Goal: Task Accomplishment & Management: Use online tool/utility

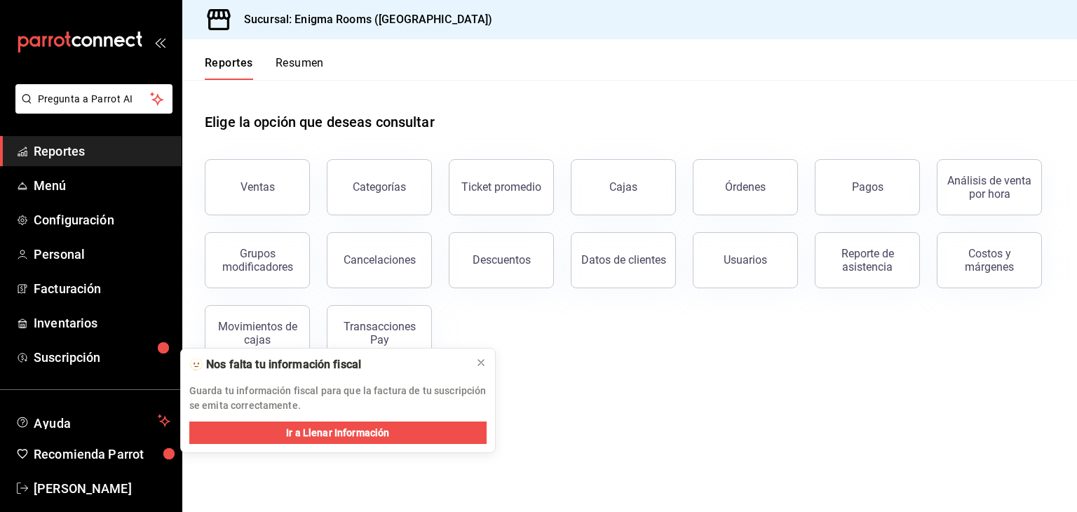
click at [585, 337] on div "Ventas Categorías Ticket promedio Cajas Órdenes Pagos Análisis de venta por hor…" at bounding box center [621, 251] width 867 height 219
click at [477, 361] on icon at bounding box center [480, 362] width 11 height 11
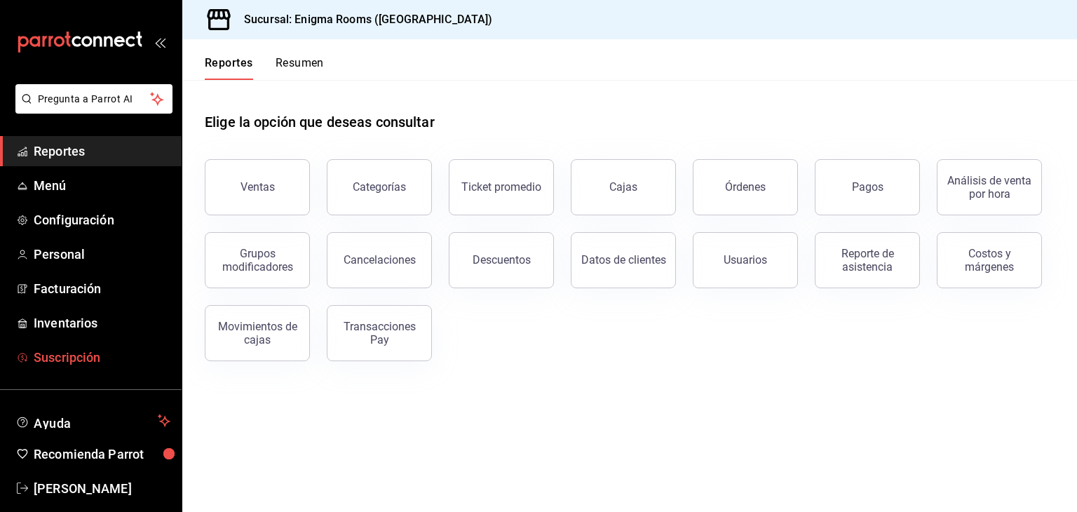
click at [79, 360] on span "Suscripción" at bounding box center [102, 357] width 137 height 19
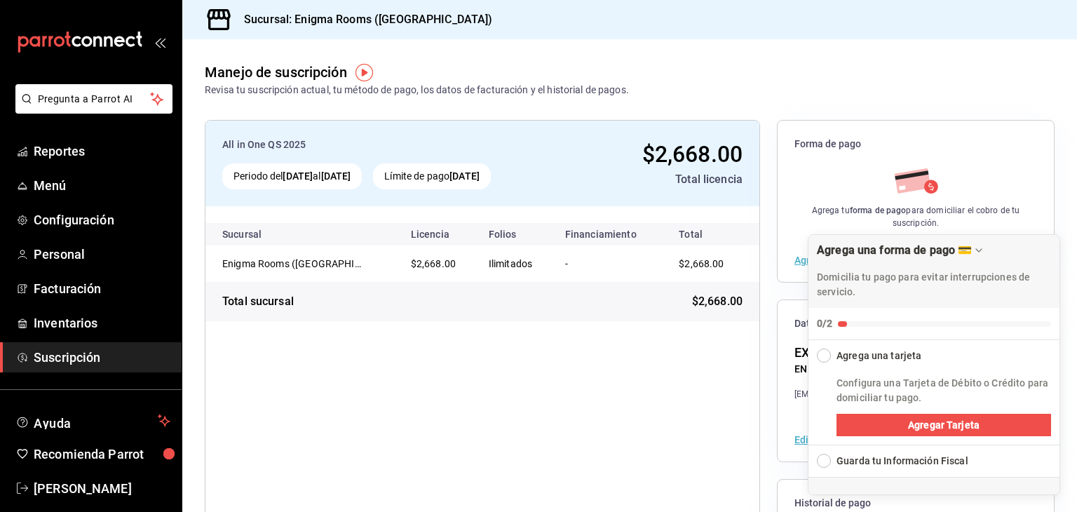
click at [665, 463] on div "All in One QS 2025 Periodo del [DATE] al [DATE] Límite de pago [DATE] $2,668.00…" at bounding box center [482, 381] width 555 height 522
click at [642, 415] on div "All in One QS 2025 Periodo del [DATE] al [DATE] Límite de pago [DATE] $2,668.00…" at bounding box center [482, 381] width 555 height 522
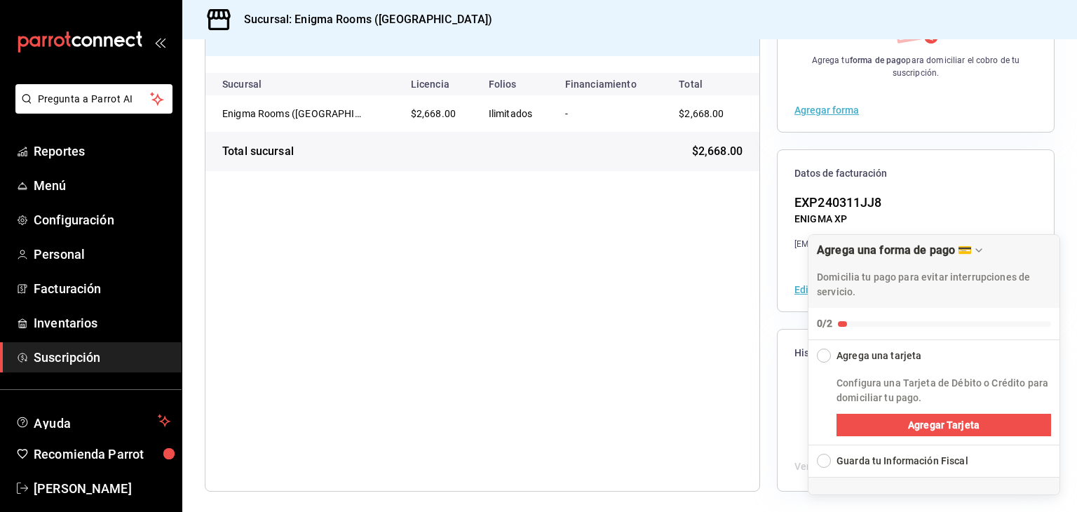
scroll to position [151, 0]
click at [642, 382] on div "All in One QS 2025 Periodo del [DATE] al [DATE] Límite de pago [DATE] $2,668.00…" at bounding box center [482, 229] width 555 height 522
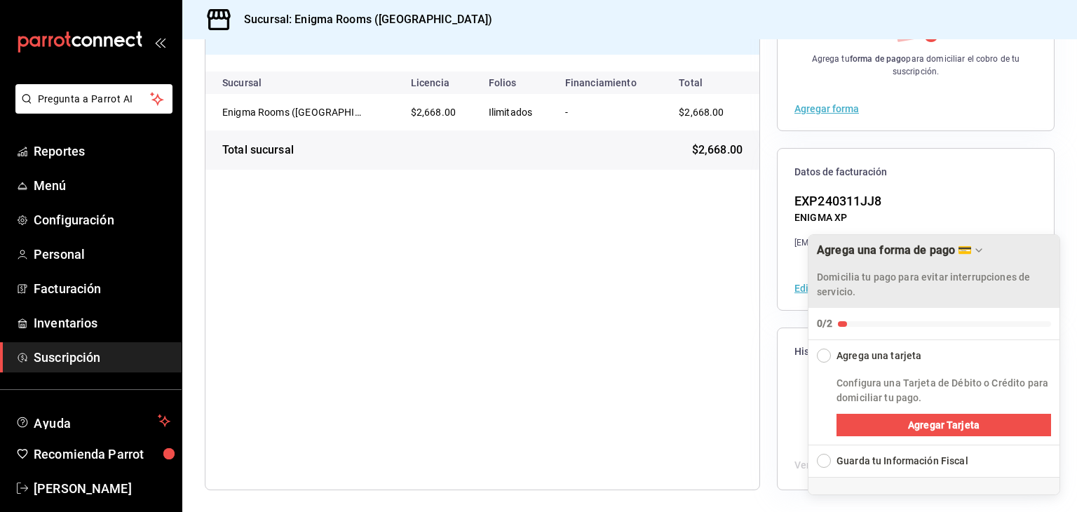
click at [983, 253] on icon "Drag to move checklist" at bounding box center [978, 250] width 11 height 11
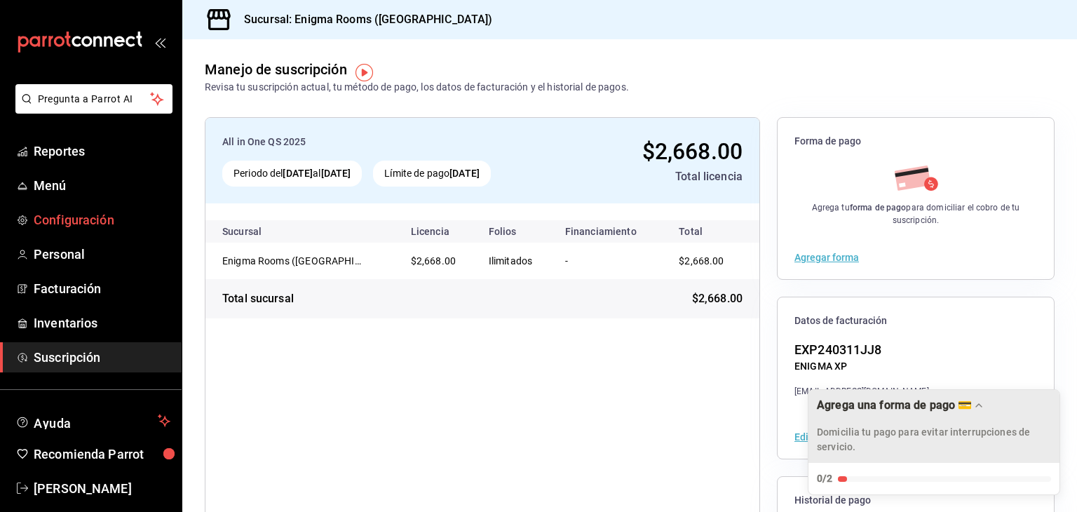
scroll to position [0, 0]
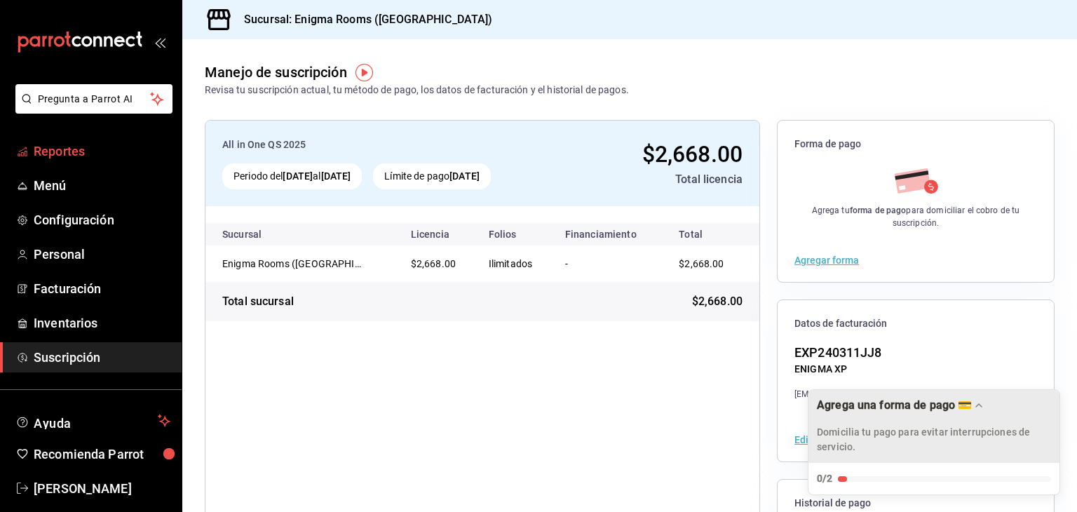
click at [72, 151] on span "Reportes" at bounding box center [102, 151] width 137 height 19
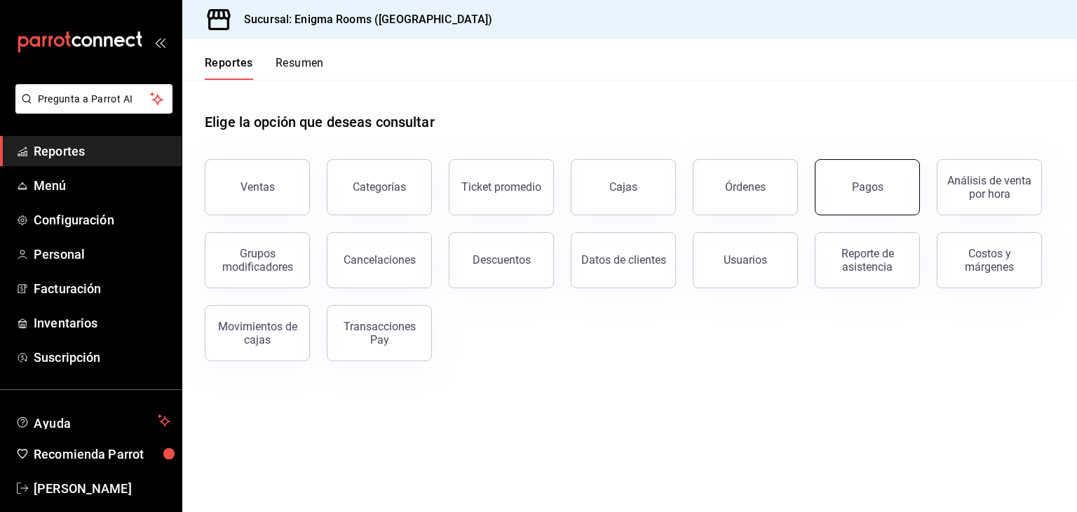
click at [876, 179] on button "Pagos" at bounding box center [867, 187] width 105 height 56
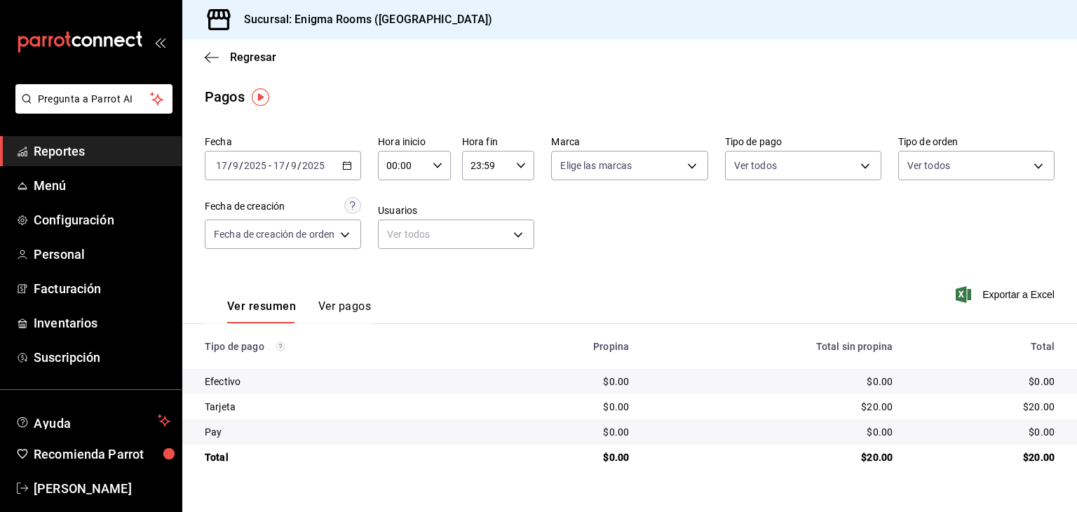
click at [335, 315] on button "Ver pagos" at bounding box center [344, 311] width 53 height 24
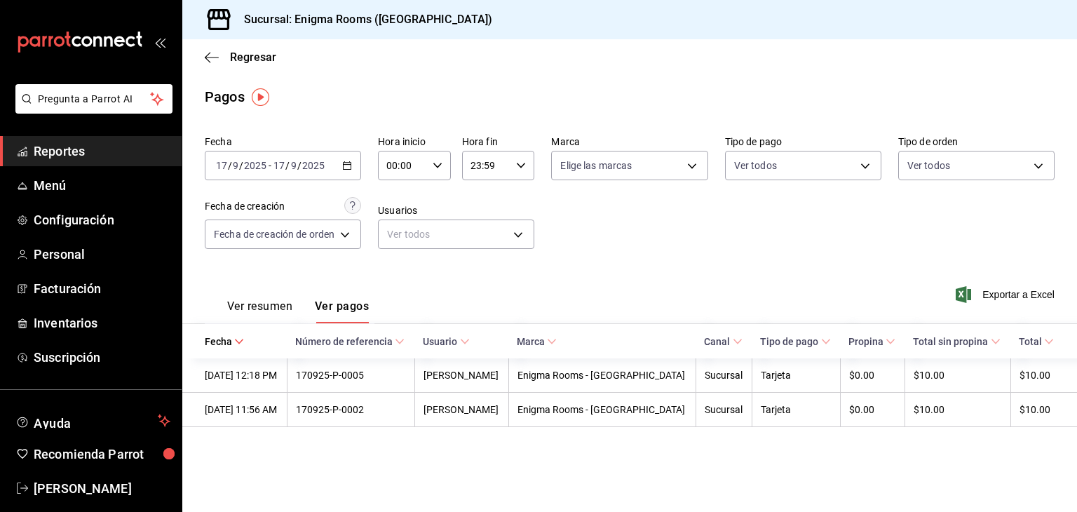
click at [340, 169] on div "[DATE] [DATE] - [DATE] [DATE]" at bounding box center [283, 165] width 156 height 29
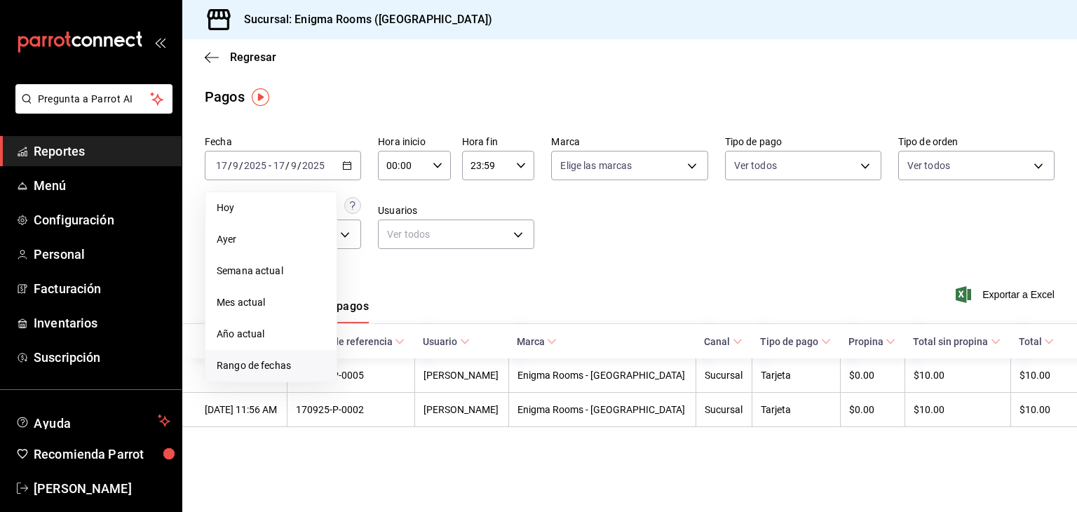
click at [271, 362] on span "Rango de fechas" at bounding box center [271, 365] width 109 height 15
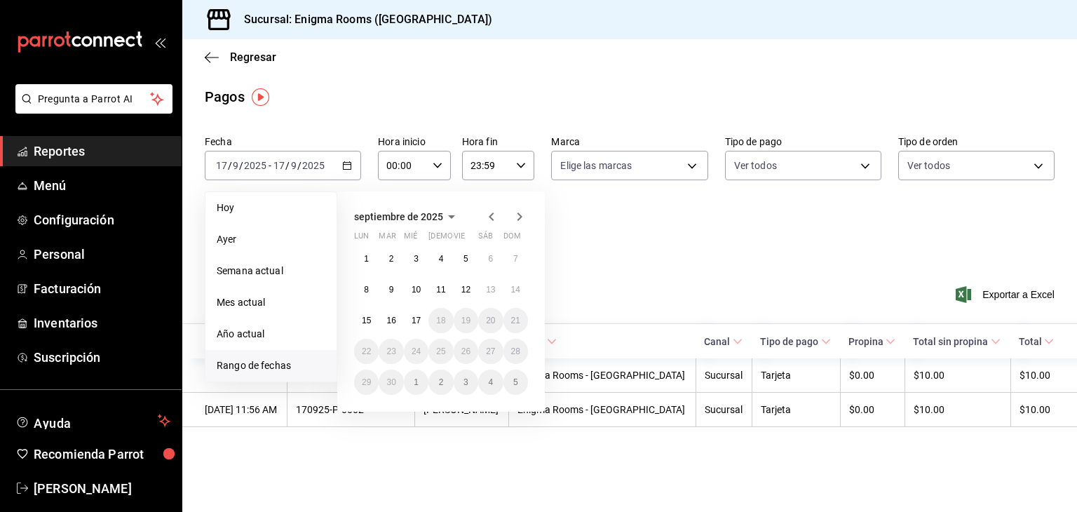
click at [488, 215] on icon "button" at bounding box center [491, 216] width 17 height 17
click at [463, 264] on button "1" at bounding box center [466, 258] width 25 height 25
click at [522, 385] on button "31" at bounding box center [515, 382] width 25 height 25
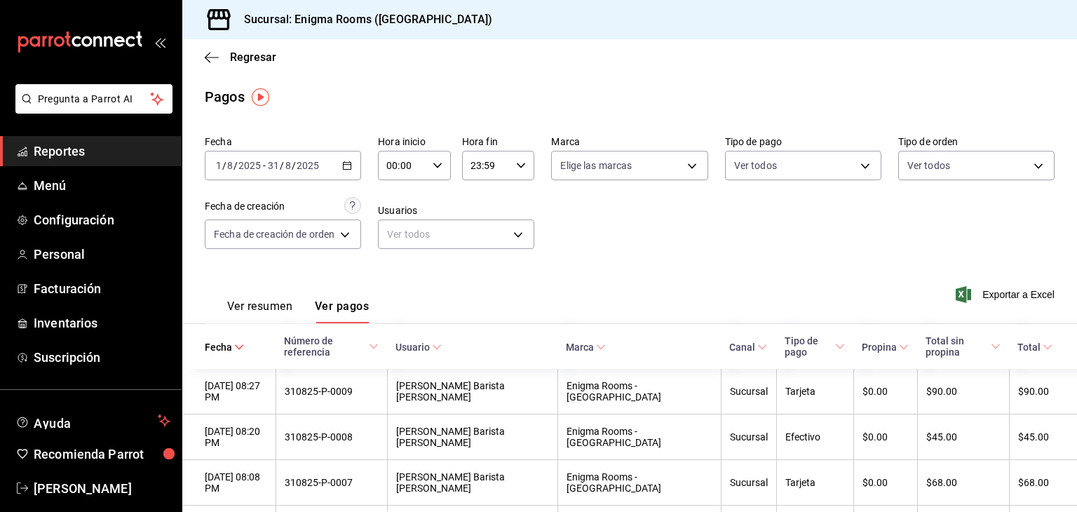
click at [648, 249] on div "Fecha [DATE] [DATE] - [DATE] [DATE] Hora inicio 00:00 Hora inicio Hora fin 23:5…" at bounding box center [630, 198] width 850 height 136
click at [961, 294] on span "Exportar a Excel" at bounding box center [1006, 294] width 96 height 17
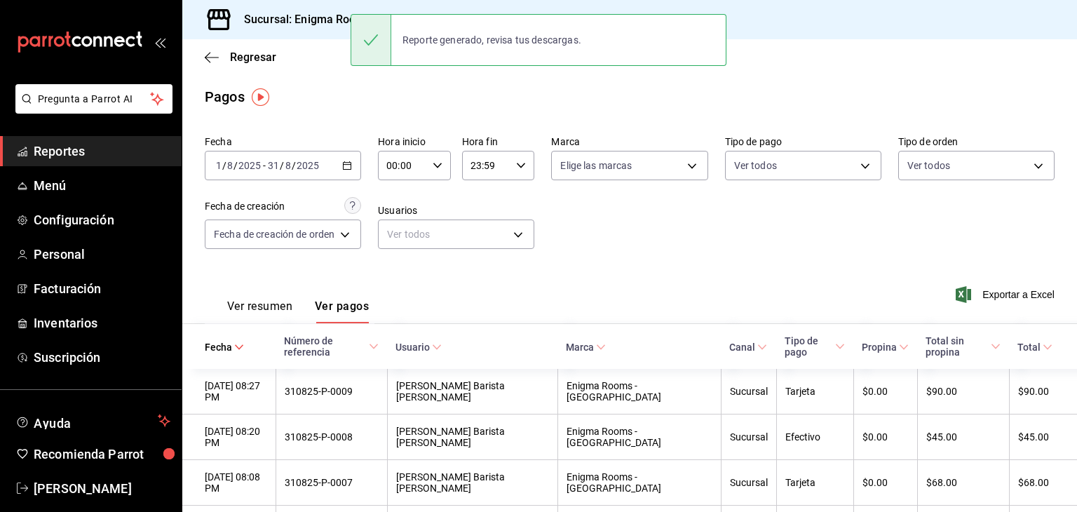
click at [351, 167] on icon "button" at bounding box center [347, 166] width 10 height 10
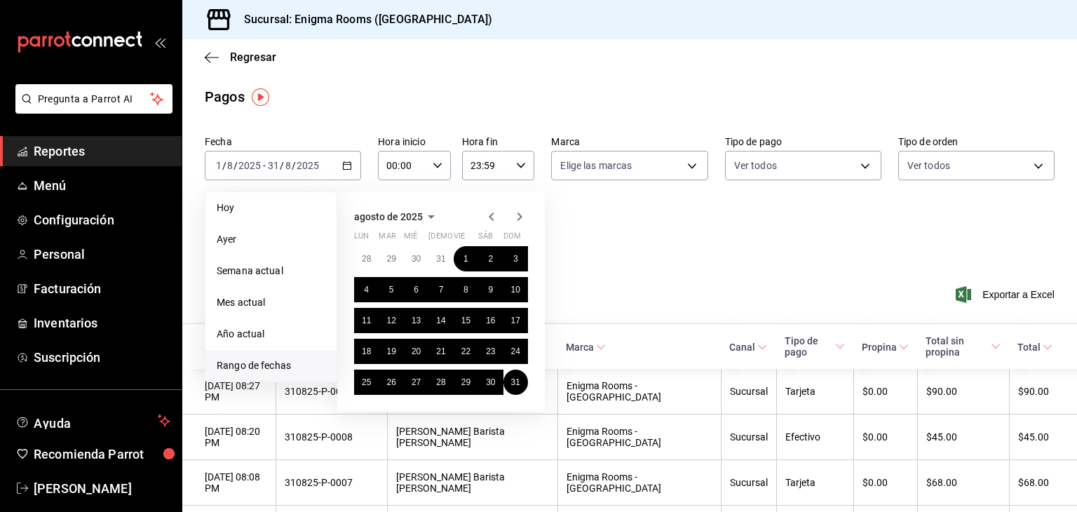
click at [521, 217] on icon "button" at bounding box center [519, 216] width 5 height 8
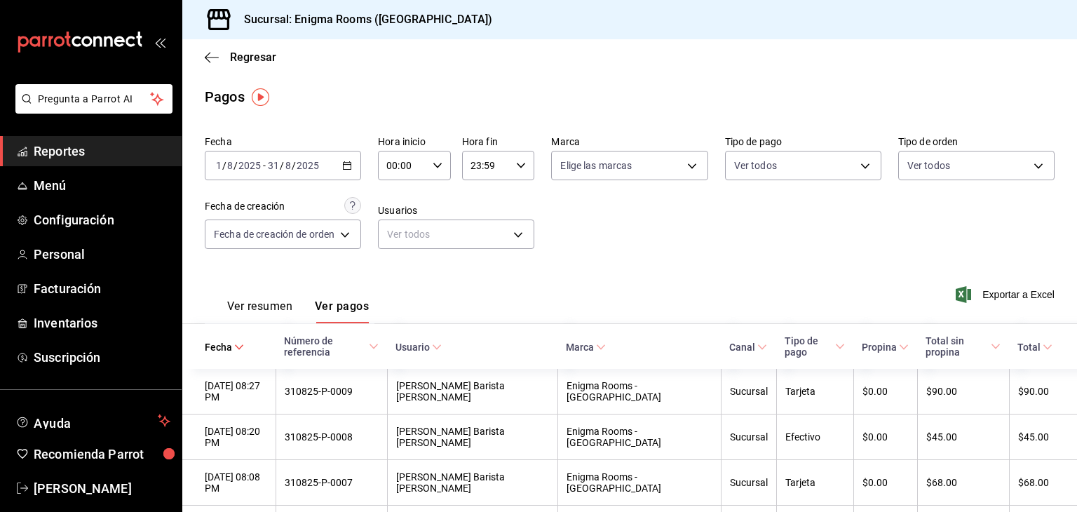
click at [339, 171] on div "[DATE] [DATE] - [DATE] [DATE]" at bounding box center [283, 165] width 156 height 29
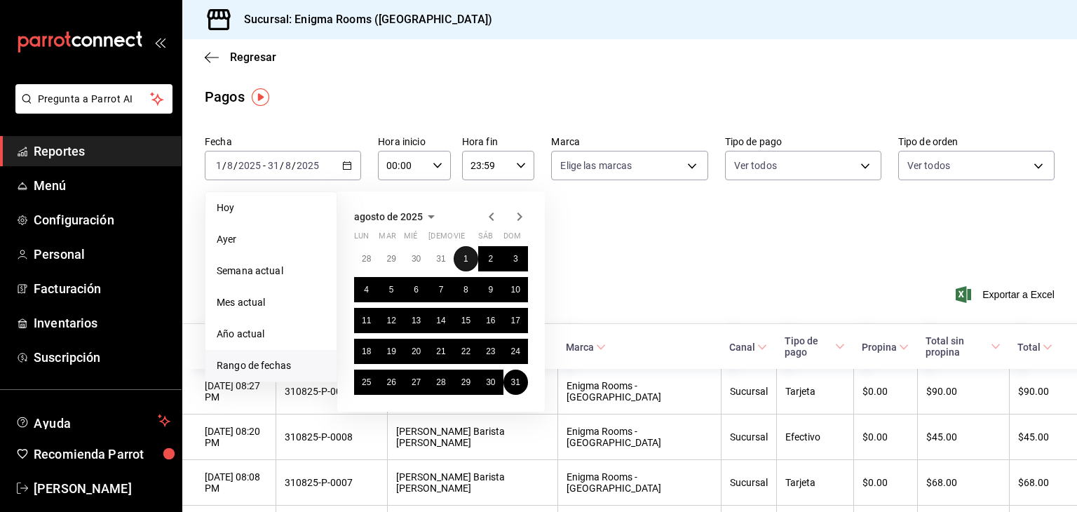
click at [463, 256] on abbr "1" at bounding box center [465, 259] width 5 height 10
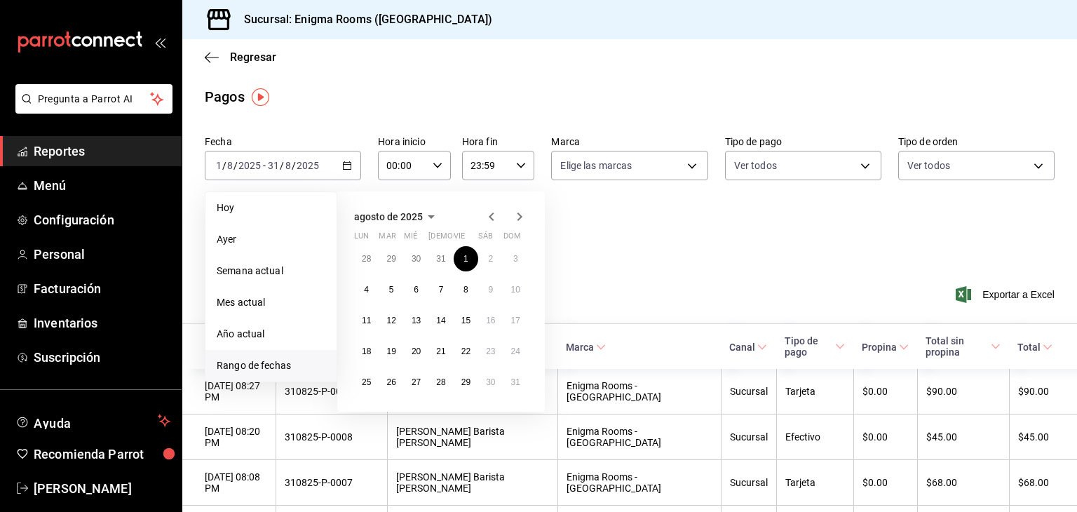
click at [526, 219] on icon "button" at bounding box center [519, 216] width 17 height 17
click at [462, 292] on abbr "12" at bounding box center [465, 290] width 9 height 10
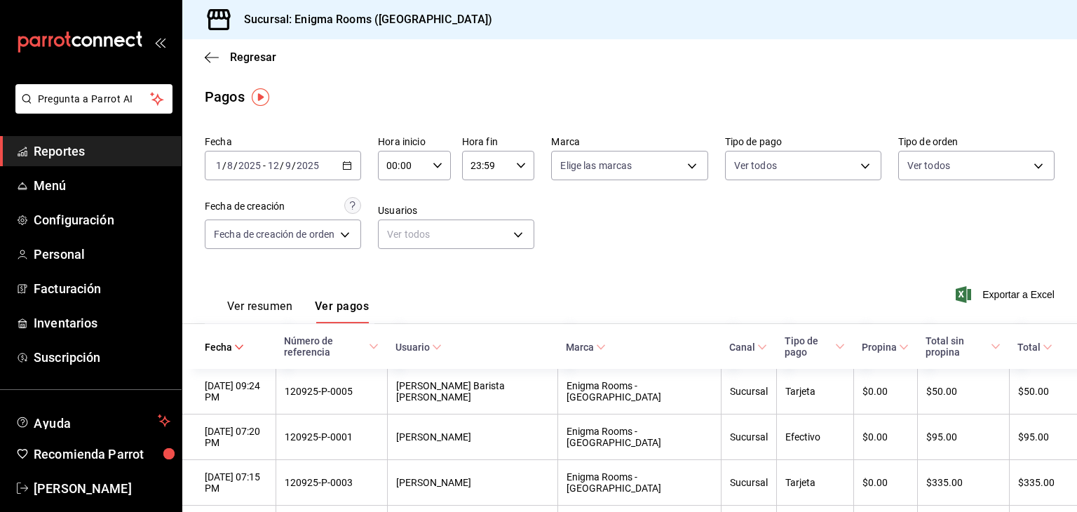
click at [649, 287] on div "Ver resumen Ver pagos Exportar a Excel" at bounding box center [629, 303] width 895 height 74
click at [1004, 299] on span "Exportar a Excel" at bounding box center [1006, 294] width 96 height 17
